Goal: Information Seeking & Learning: Find specific fact

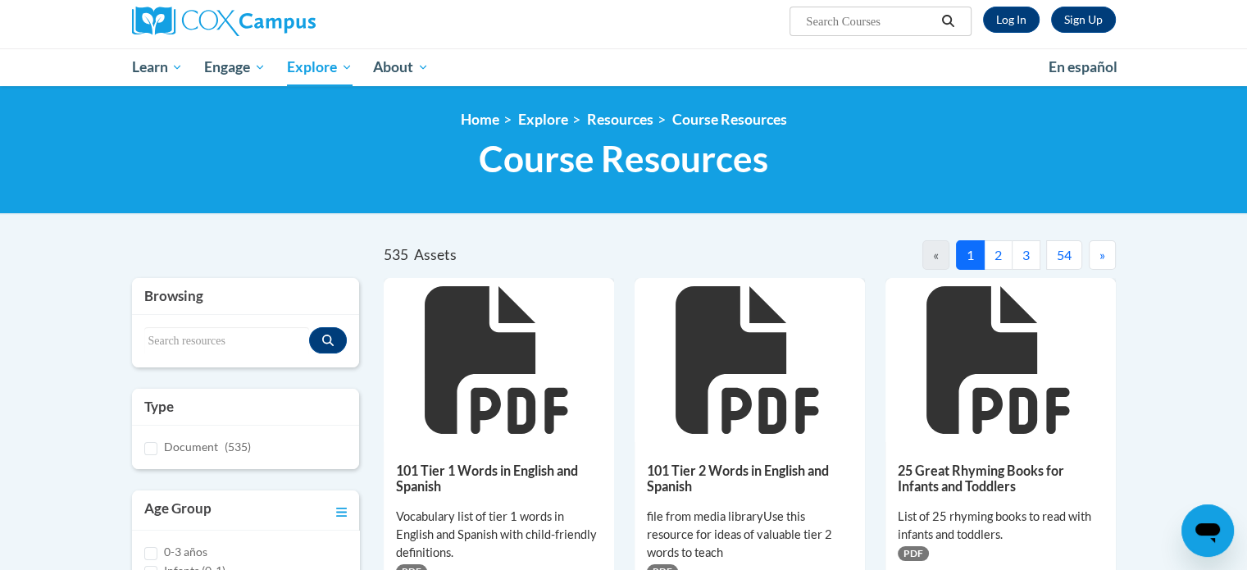
scroll to position [127, 0]
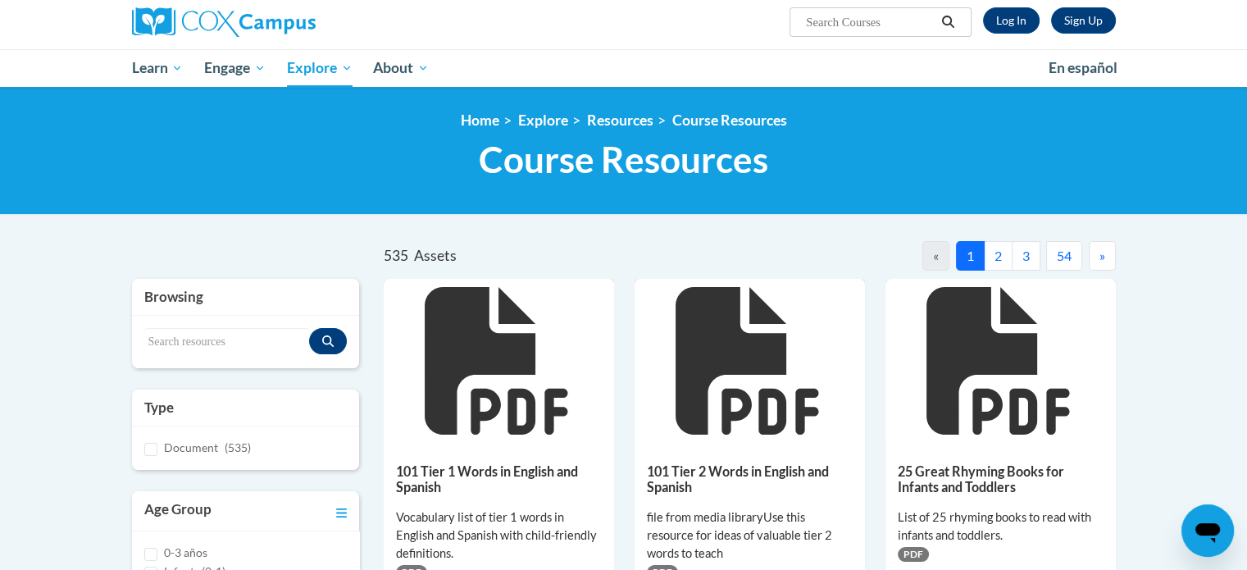
click at [836, 14] on input "Search..." at bounding box center [869, 22] width 131 height 20
type input "w questions"
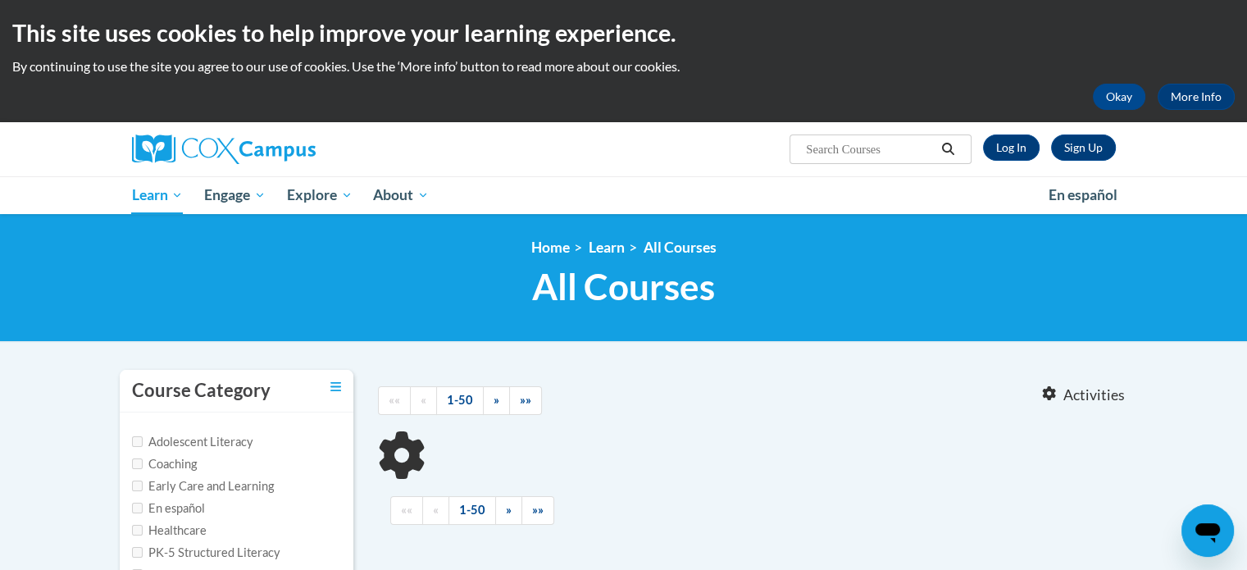
type input "w questions"
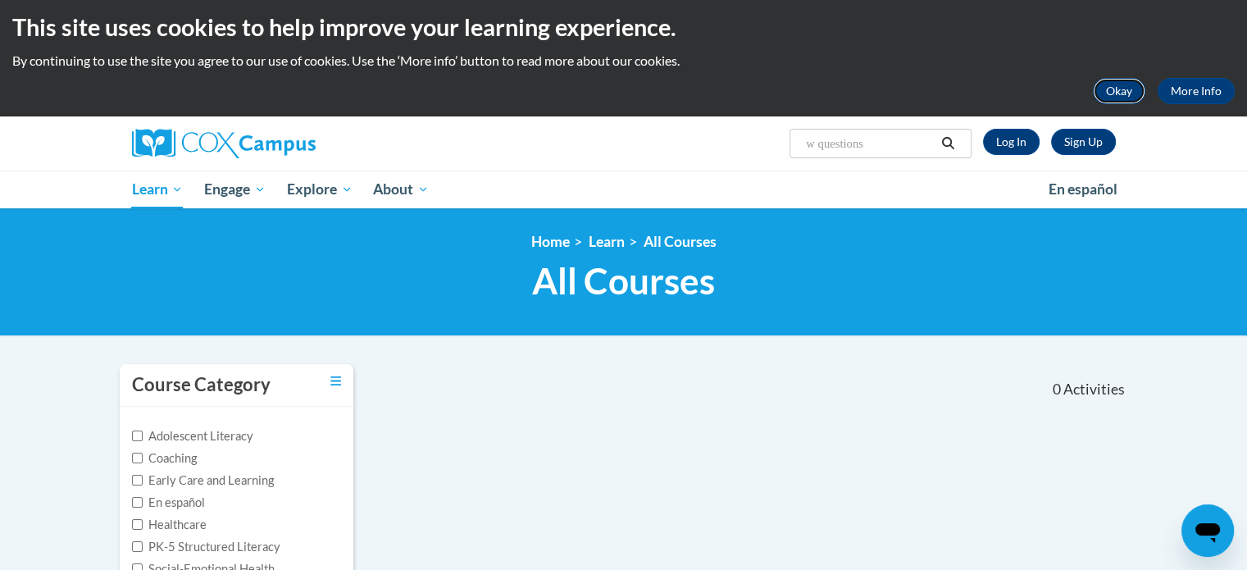
click at [1115, 87] on button "Okay" at bounding box center [1119, 91] width 52 height 26
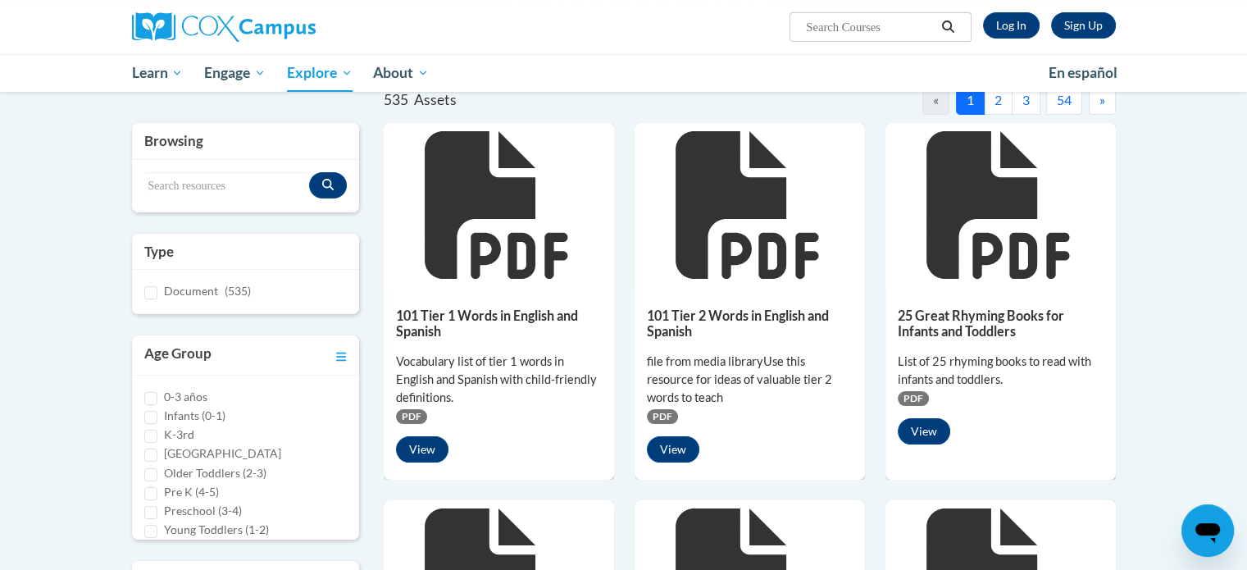
scroll to position [127, 0]
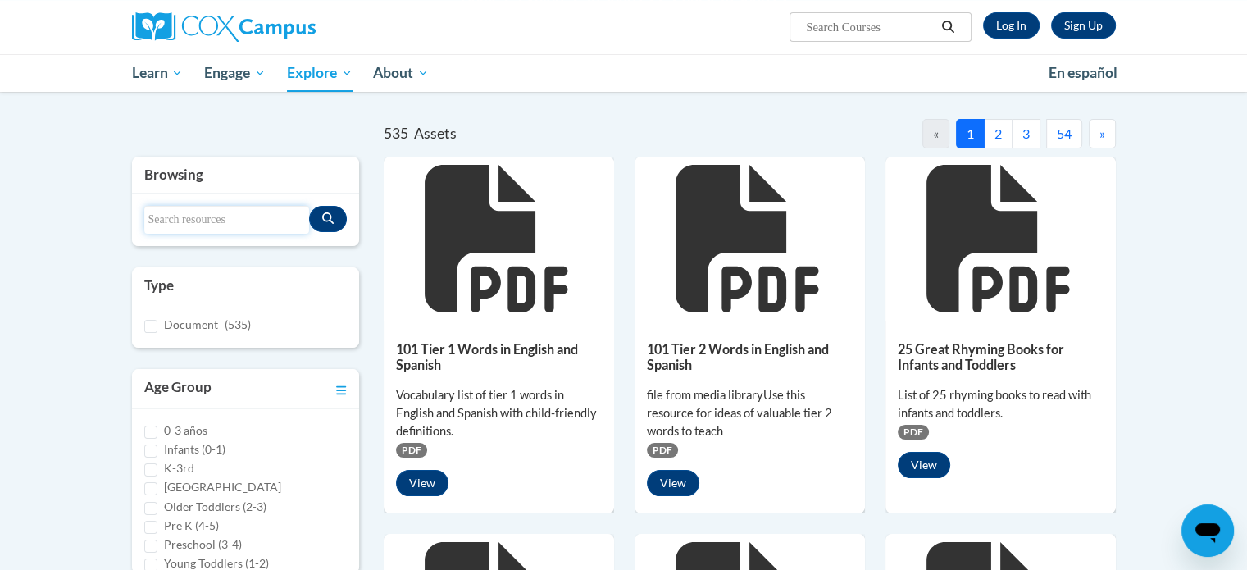
click at [256, 218] on input "Search resources" at bounding box center [227, 220] width 166 height 28
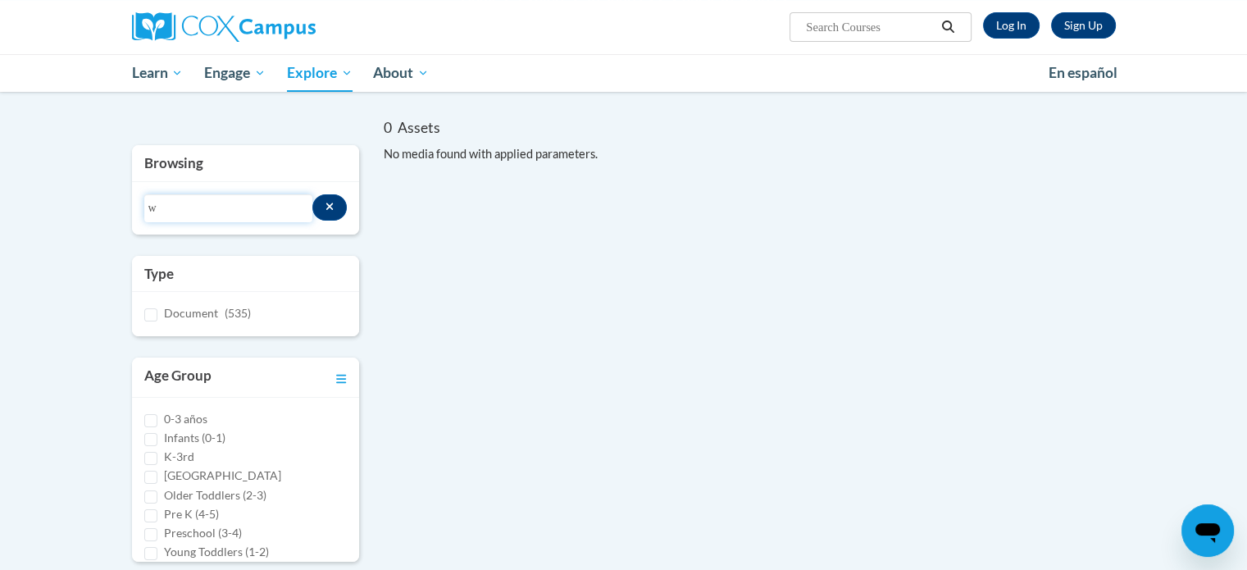
type input "w"
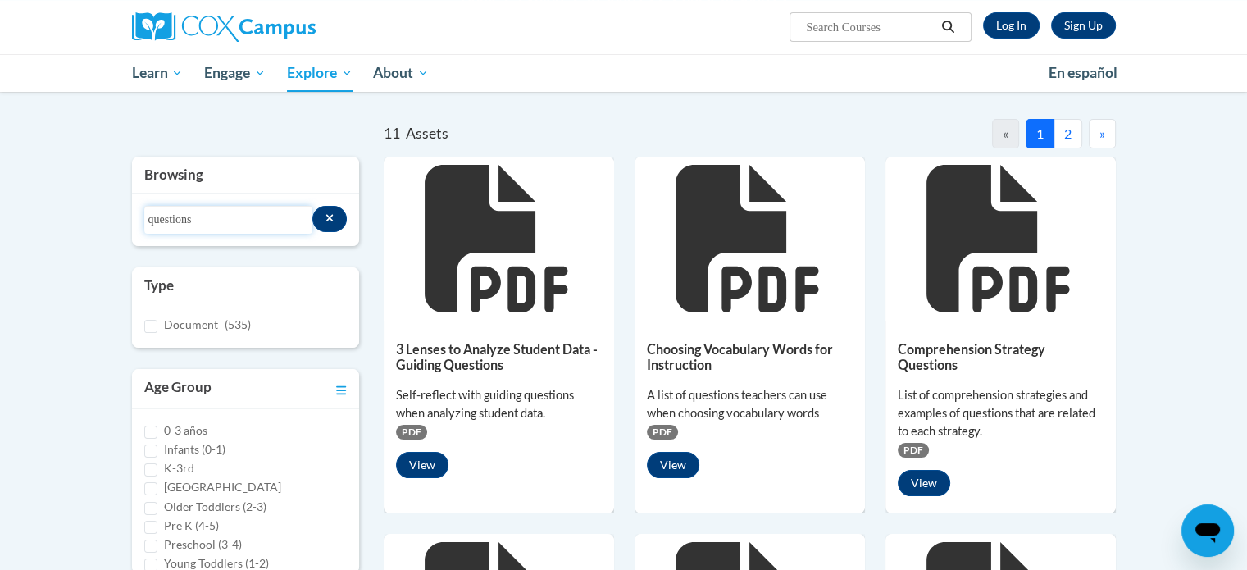
drag, startPoint x: 248, startPoint y: 219, endPoint x: 92, endPoint y: 219, distance: 155.8
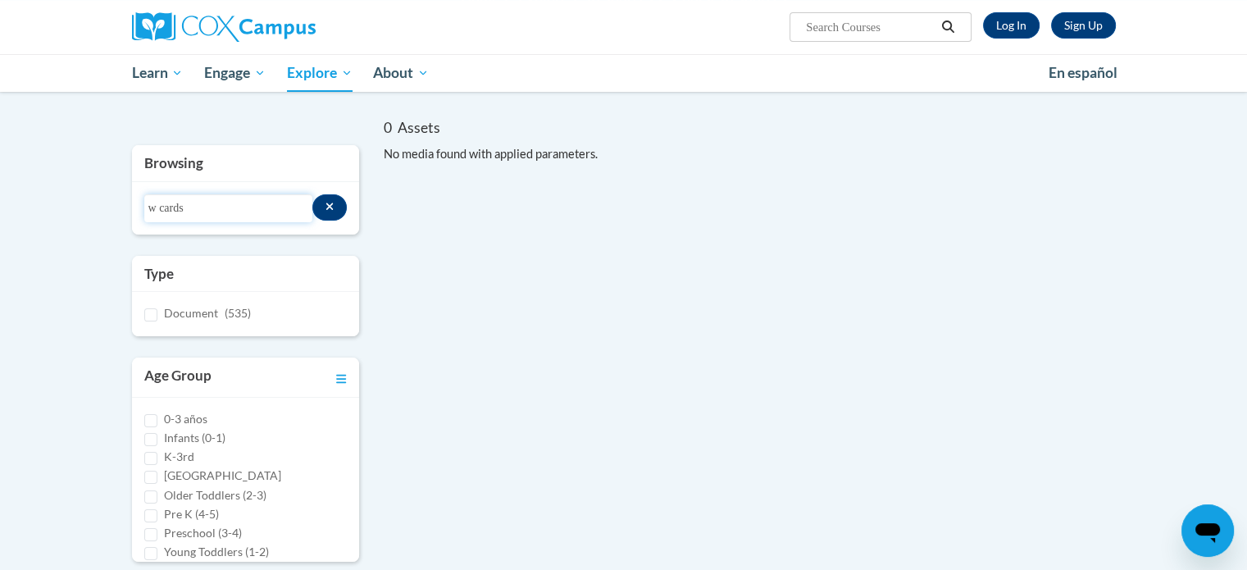
drag, startPoint x: 230, startPoint y: 214, endPoint x: 85, endPoint y: 194, distance: 145.7
click at [85, 194] on body "Sign Up Log In Search Search... Toggle navigation My Learning My Learning My Co…" at bounding box center [623, 525] width 1247 height 1304
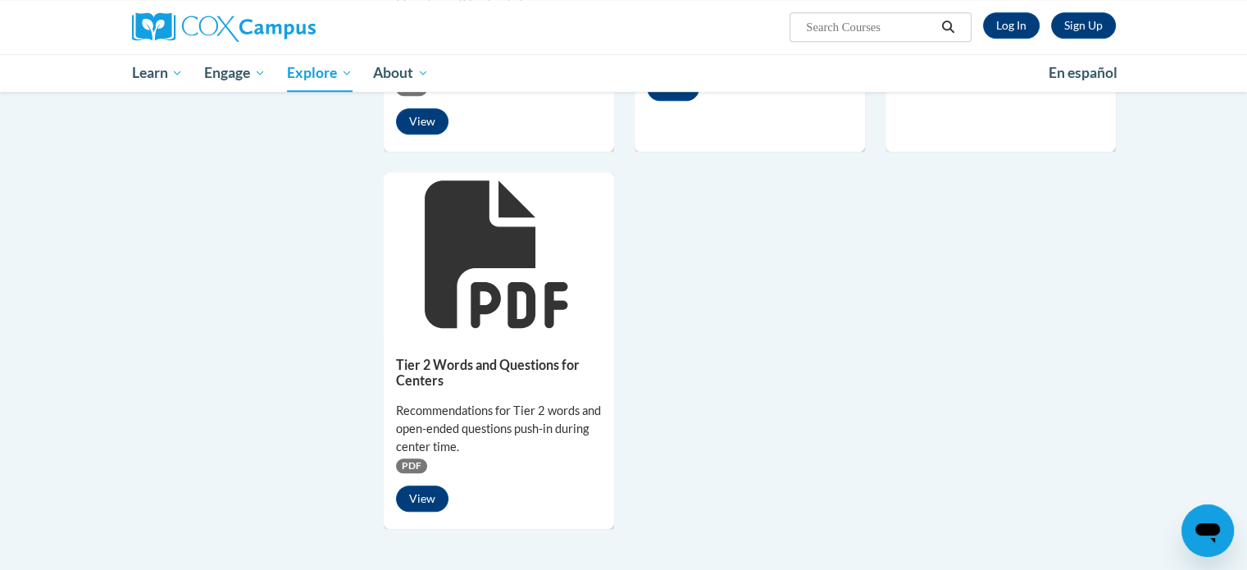
scroll to position [1281, 0]
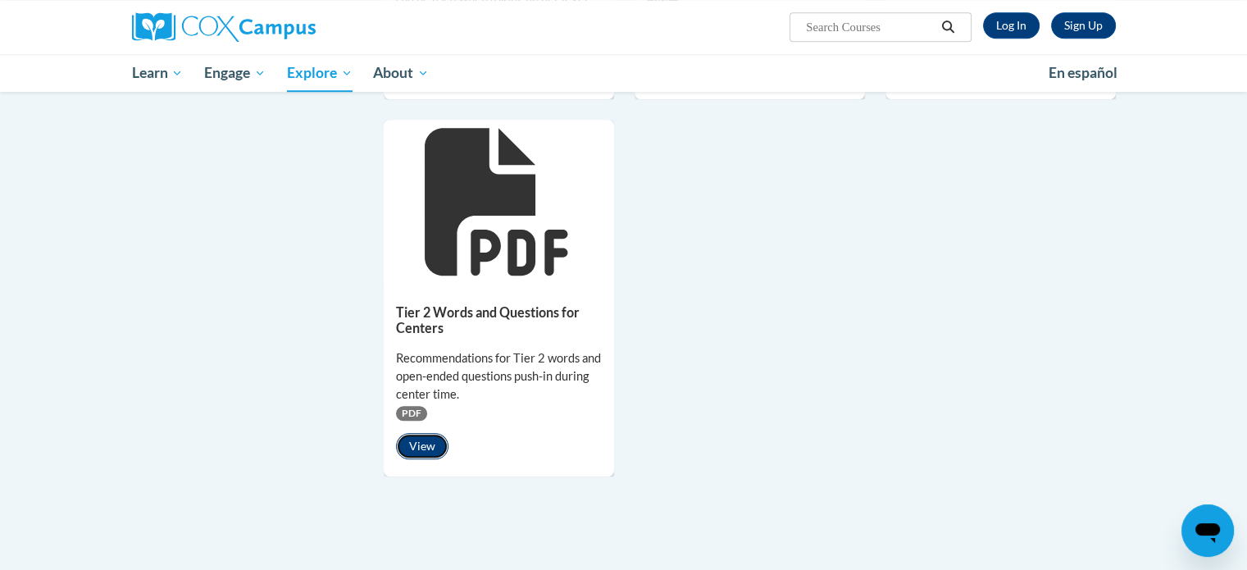
click at [415, 445] on button "View" at bounding box center [422, 446] width 52 height 26
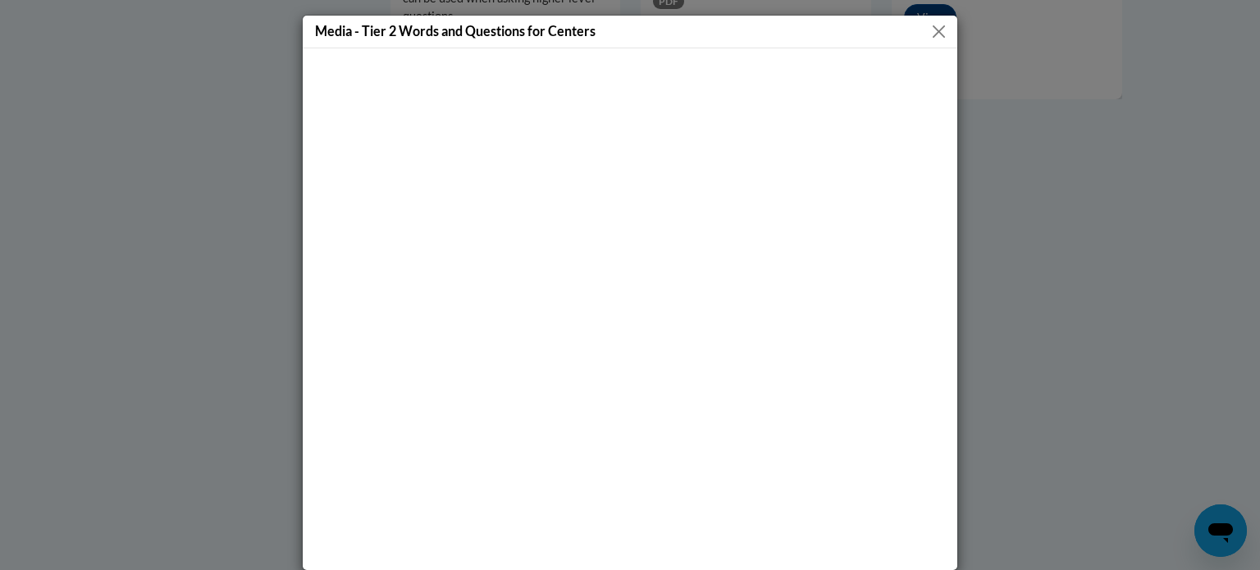
click at [935, 35] on button "Close" at bounding box center [938, 31] width 21 height 21
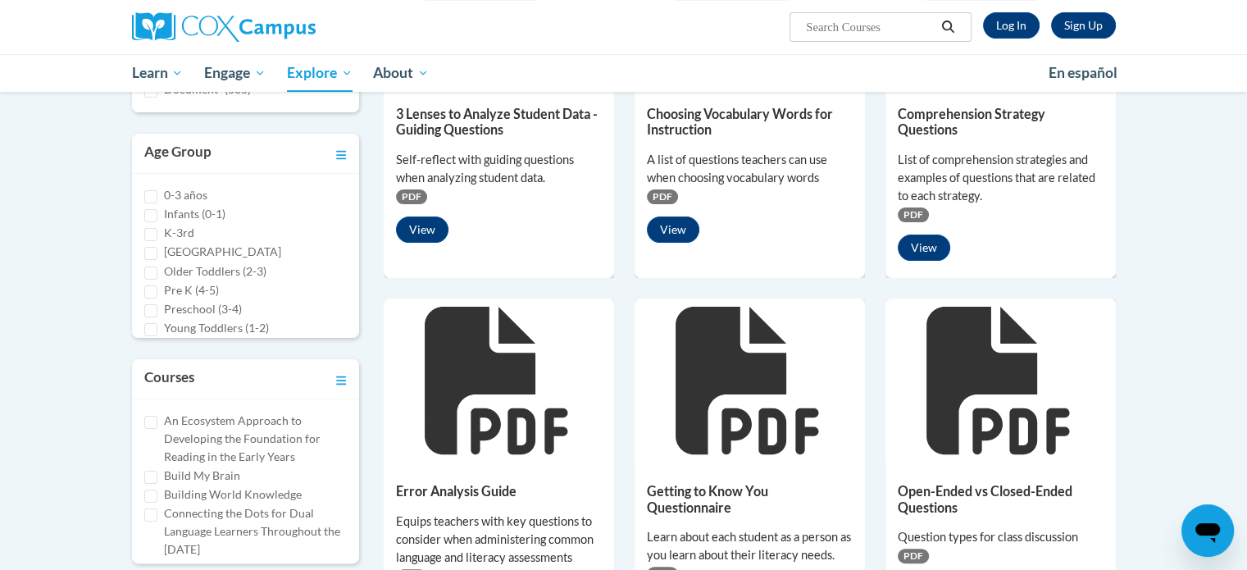
scroll to position [0, 0]
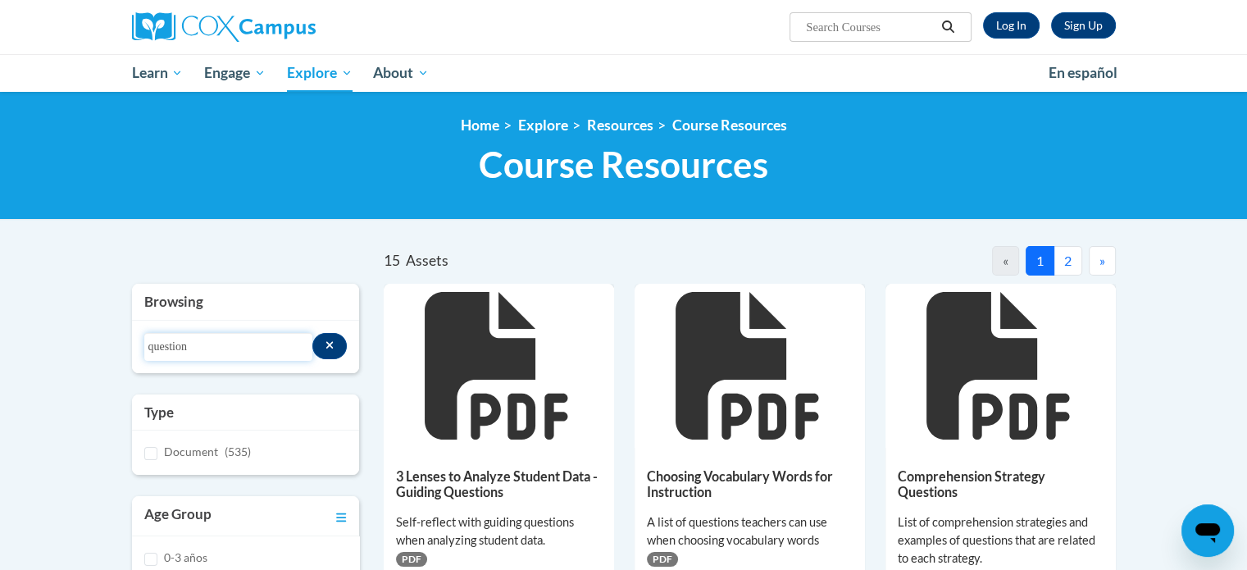
drag, startPoint x: 194, startPoint y: 342, endPoint x: 23, endPoint y: 304, distance: 174.7
type input "cards"
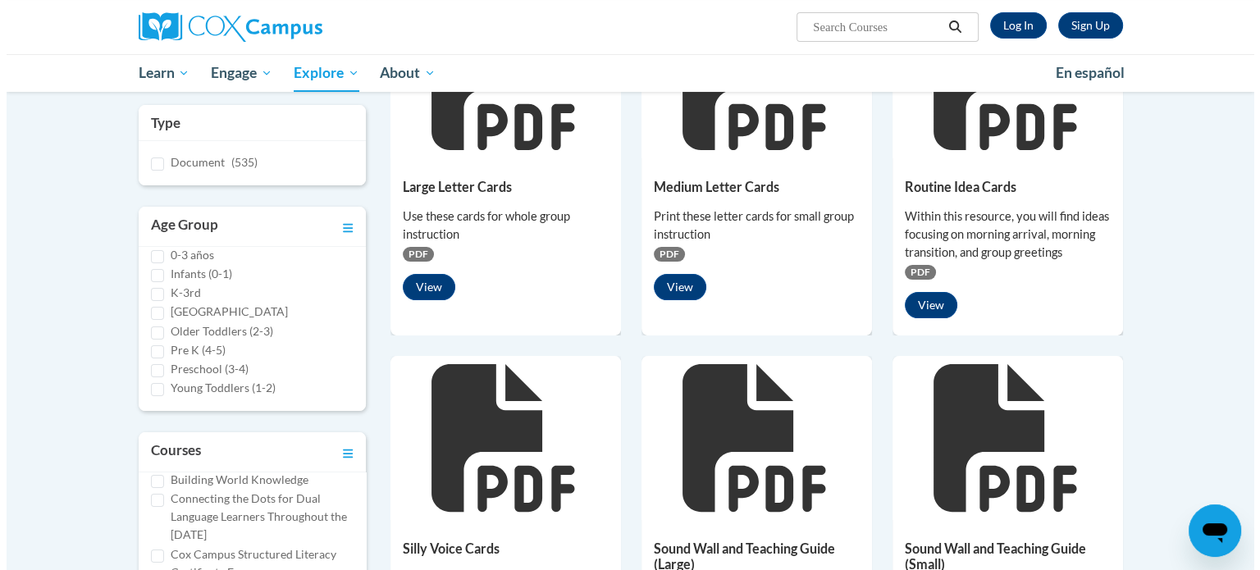
scroll to position [271, 0]
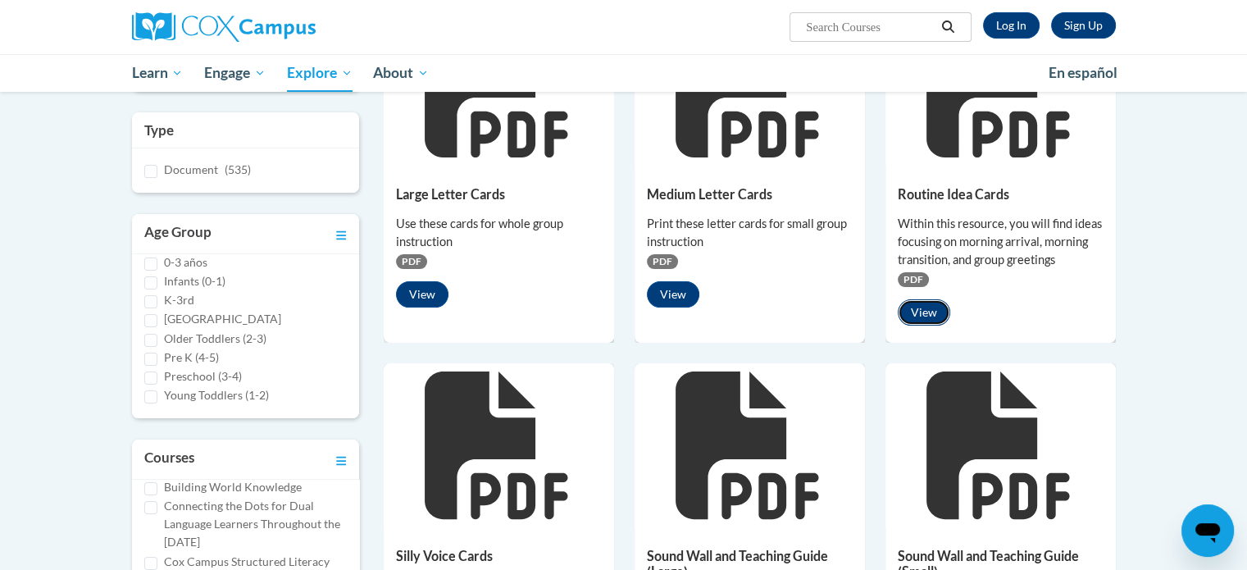
click at [927, 302] on button "View" at bounding box center [924, 312] width 52 height 26
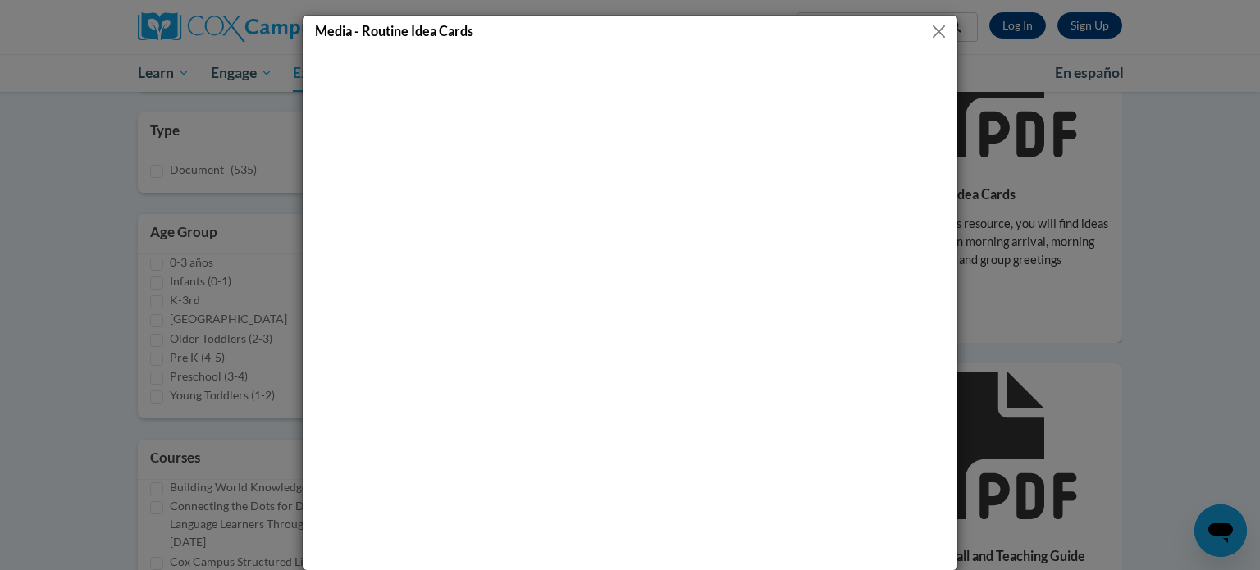
scroll to position [14, 0]
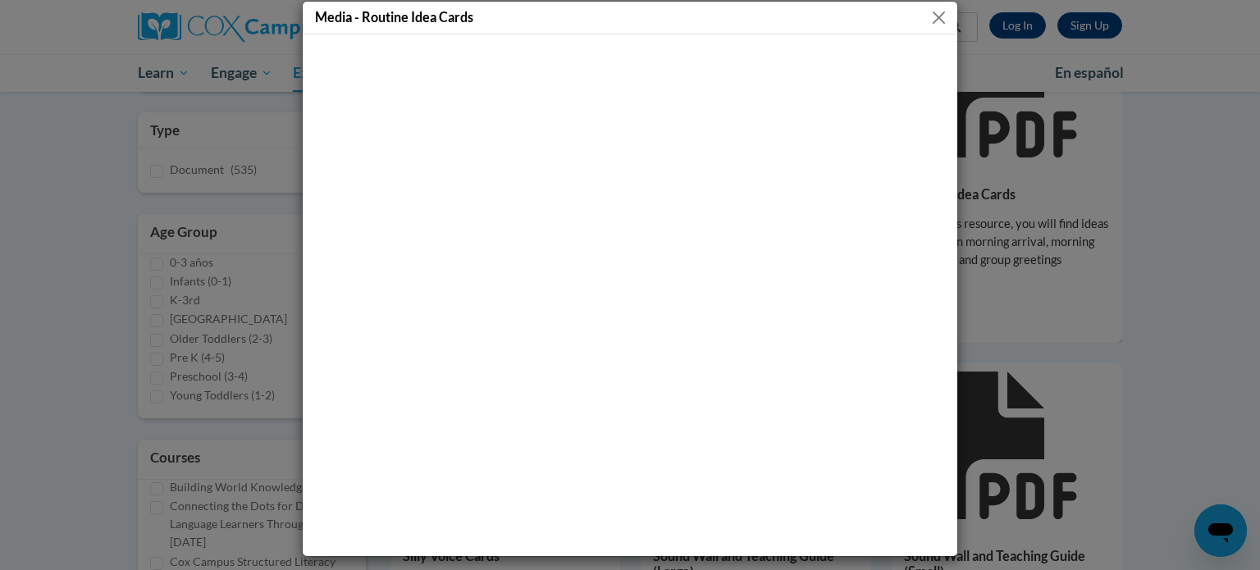
click at [451, 16] on h5 "Media - Routine Idea Cards" at bounding box center [394, 16] width 158 height 19
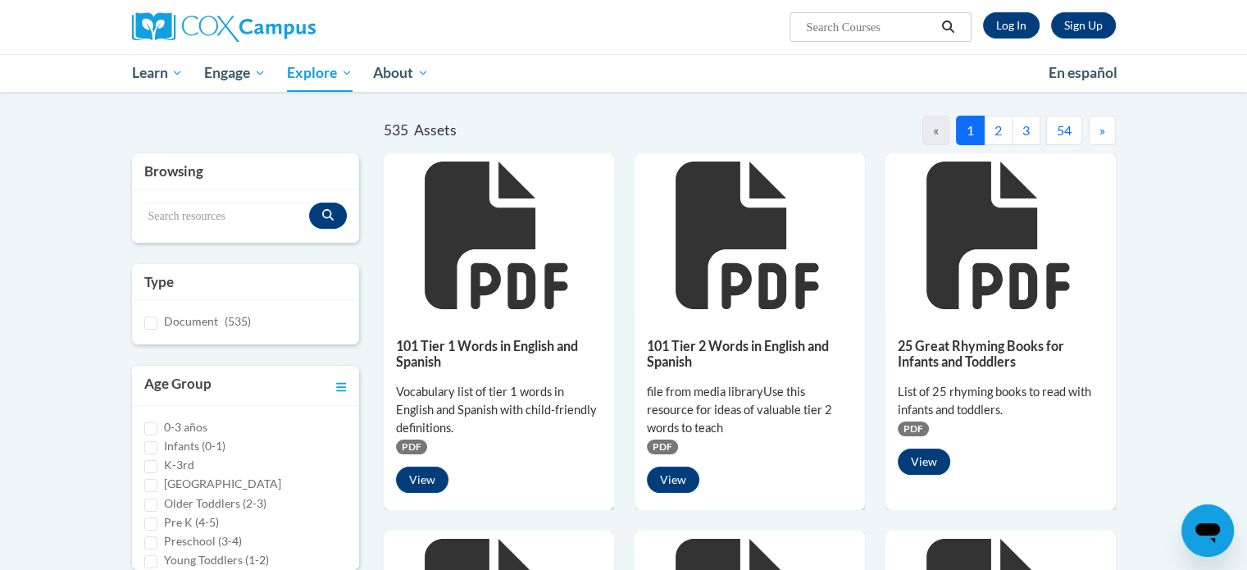
scroll to position [129, 0]
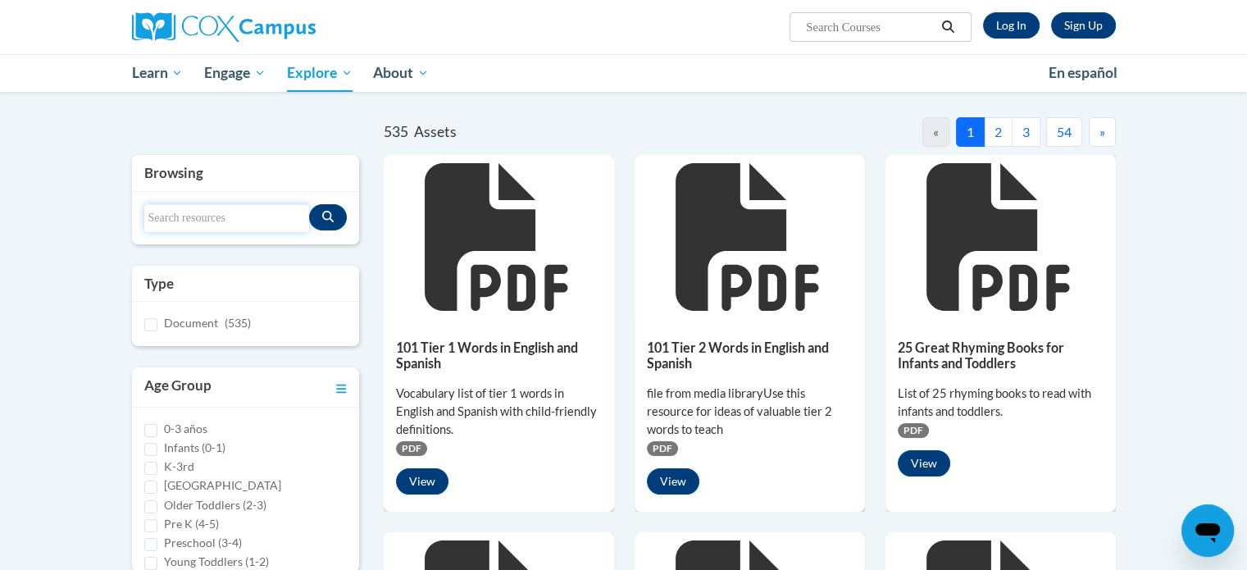
click at [167, 221] on input "Search resources" at bounding box center [227, 218] width 166 height 28
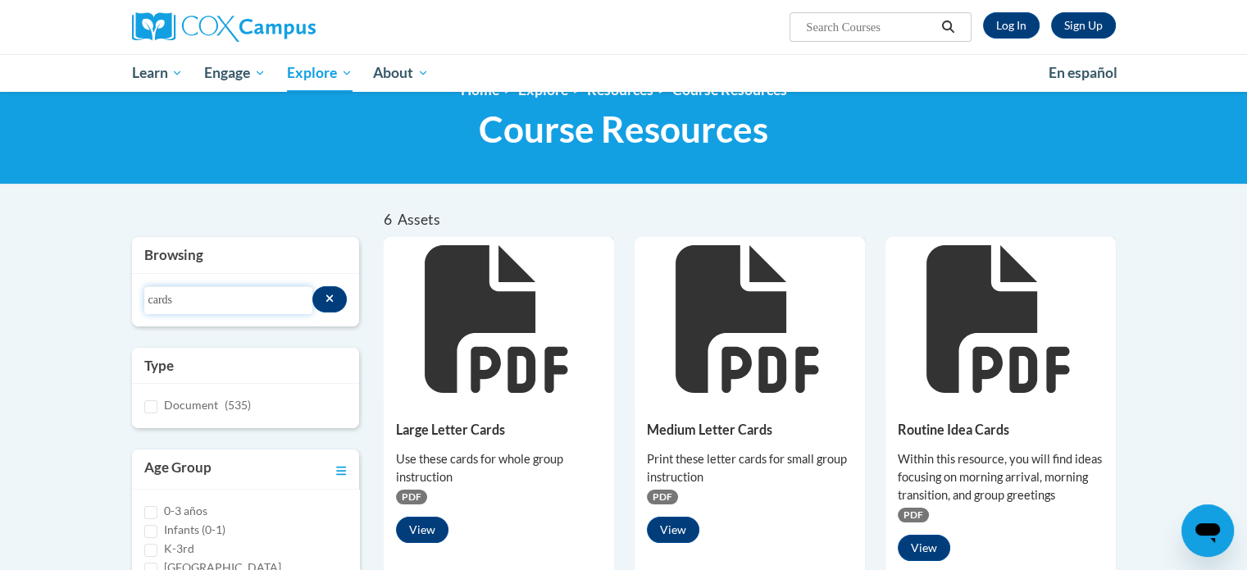
scroll to position [30, 0]
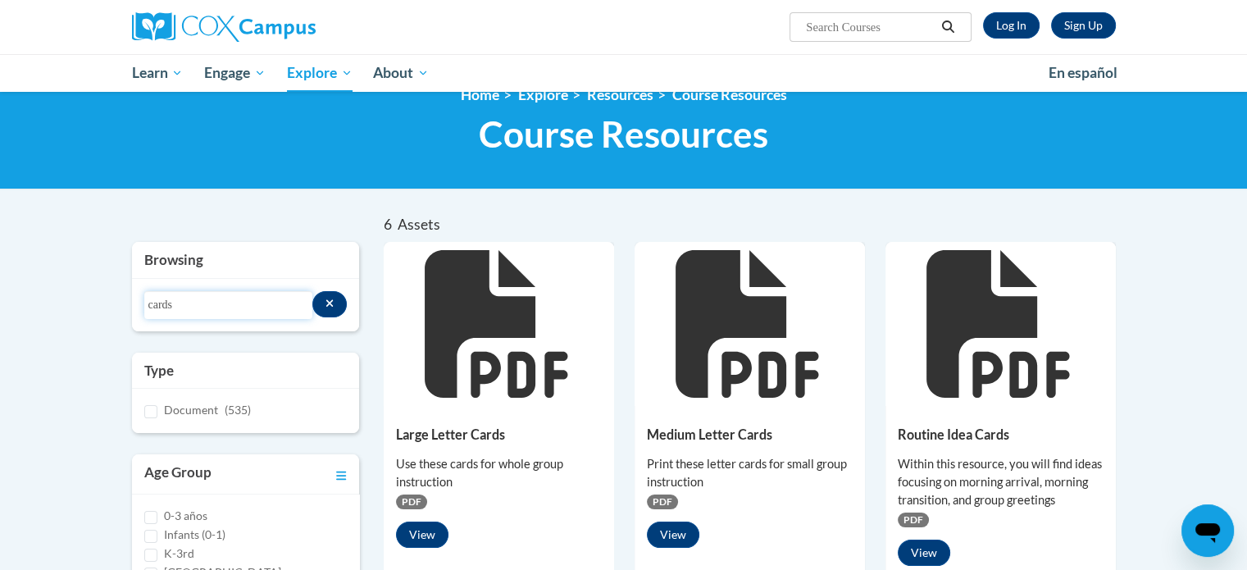
drag, startPoint x: 248, startPoint y: 313, endPoint x: 62, endPoint y: 275, distance: 190.1
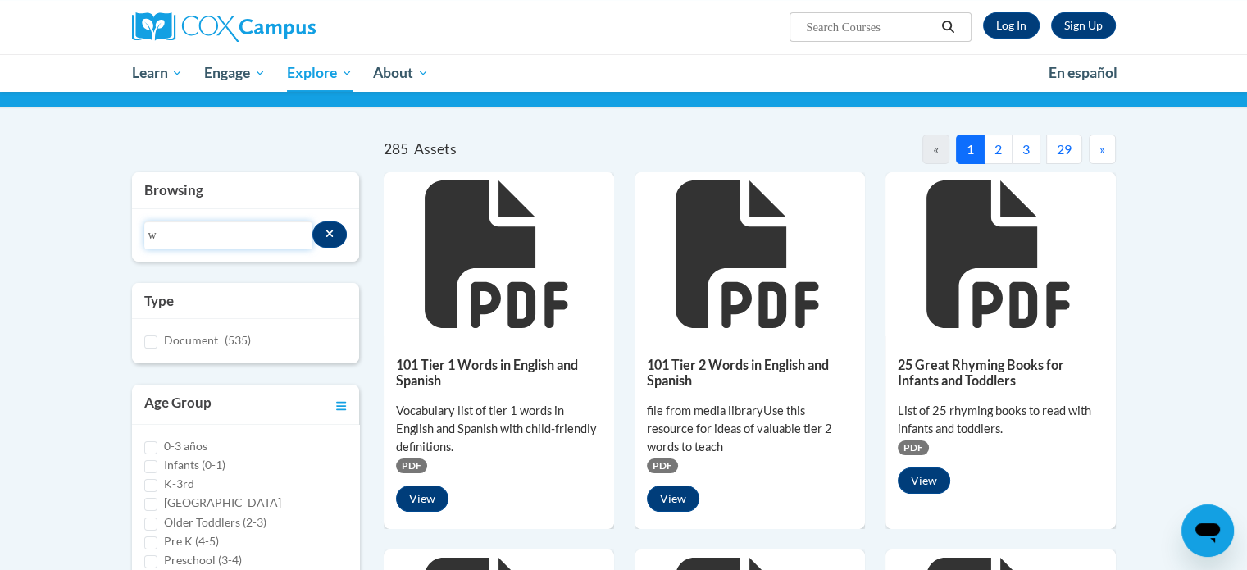
scroll to position [112, 0]
type input "w"
type input "cards"
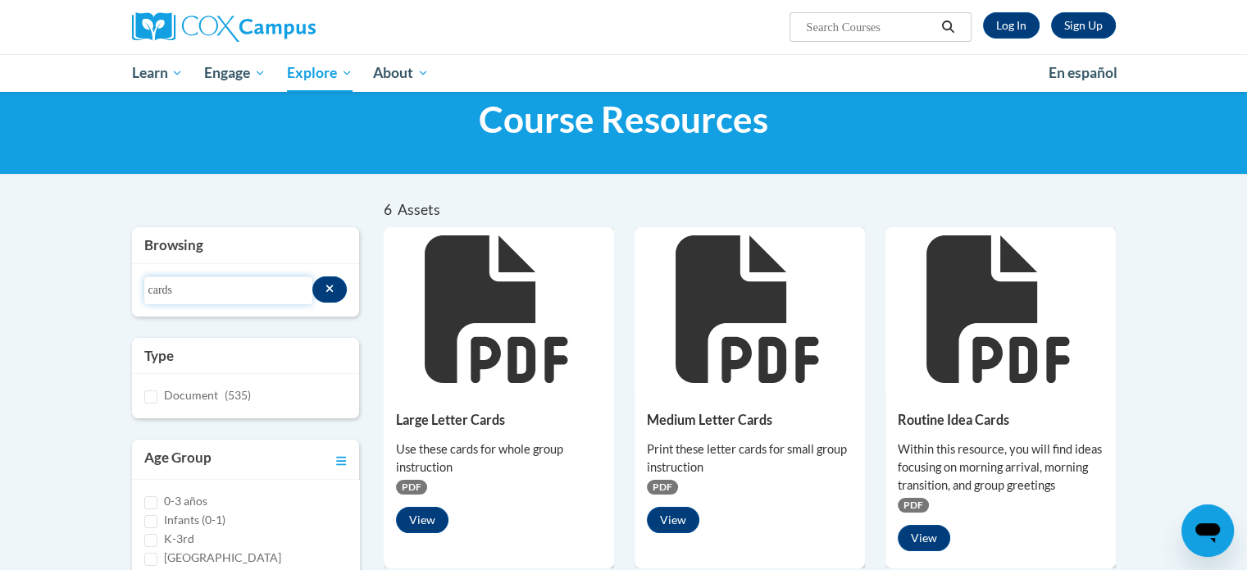
scroll to position [0, 0]
